Goal: Navigation & Orientation: Find specific page/section

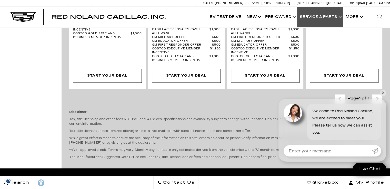
scroll to position [34, 0]
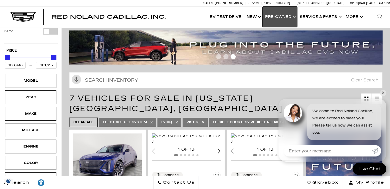
click at [284, 18] on link "Show Pre-Owned" at bounding box center [279, 17] width 35 height 21
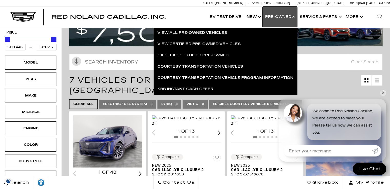
scroll to position [103, 0]
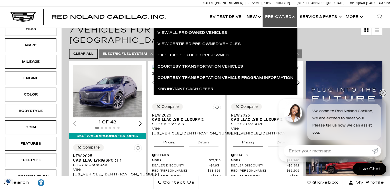
drag, startPoint x: 381, startPoint y: 93, endPoint x: 369, endPoint y: 95, distance: 12.2
click at [382, 93] on link "✕" at bounding box center [383, 93] width 6 height 6
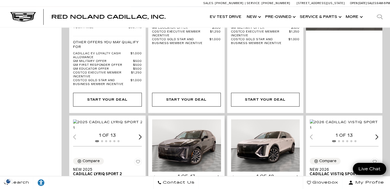
scroll to position [0, 0]
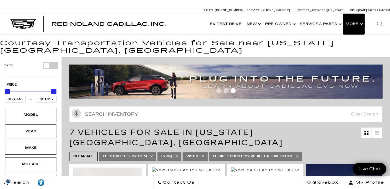
click at [360, 23] on button "Show More" at bounding box center [353, 24] width 21 height 21
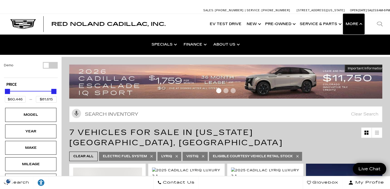
click at [360, 23] on button "Show More" at bounding box center [353, 24] width 21 height 21
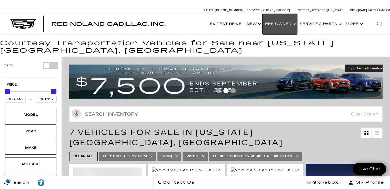
click at [274, 23] on link "Show Pre-Owned" at bounding box center [279, 24] width 35 height 21
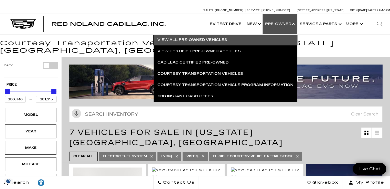
click at [199, 40] on link "View All Pre-Owned Vehicles" at bounding box center [225, 39] width 144 height 11
